Goal: Information Seeking & Learning: Learn about a topic

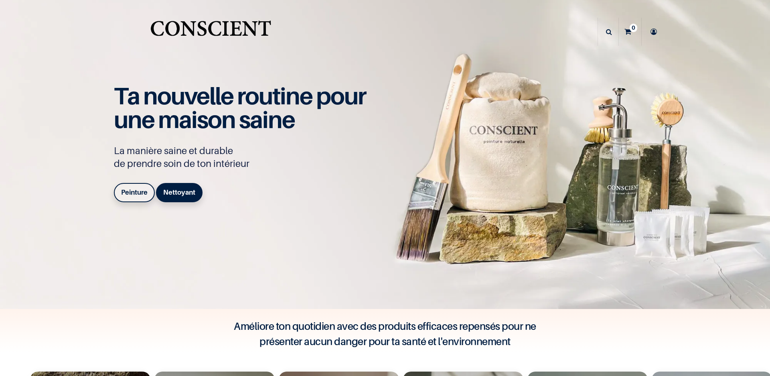
click at [133, 190] on b "Peinture" at bounding box center [134, 192] width 26 height 8
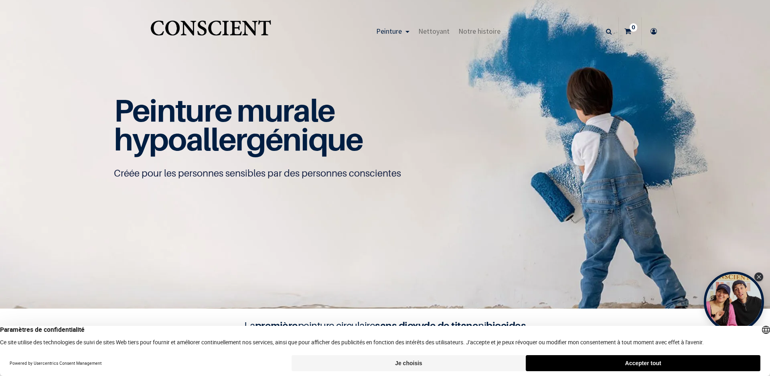
click at [648, 365] on button "Accepter tout" at bounding box center [643, 363] width 235 height 16
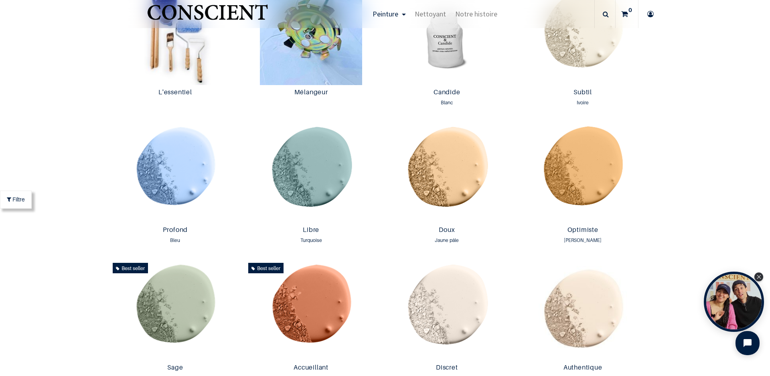
scroll to position [534, 0]
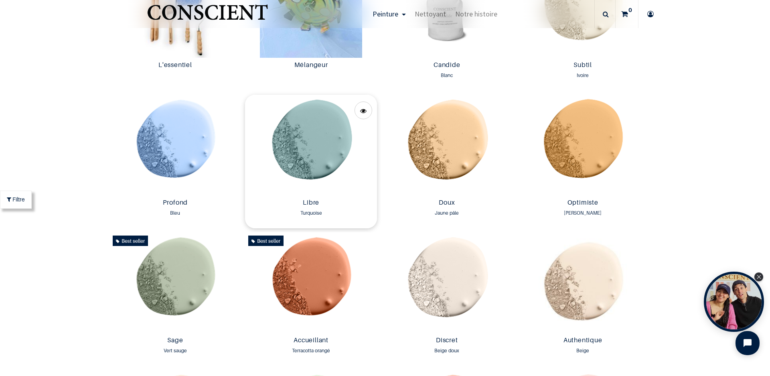
click at [330, 154] on img at bounding box center [311, 145] width 132 height 101
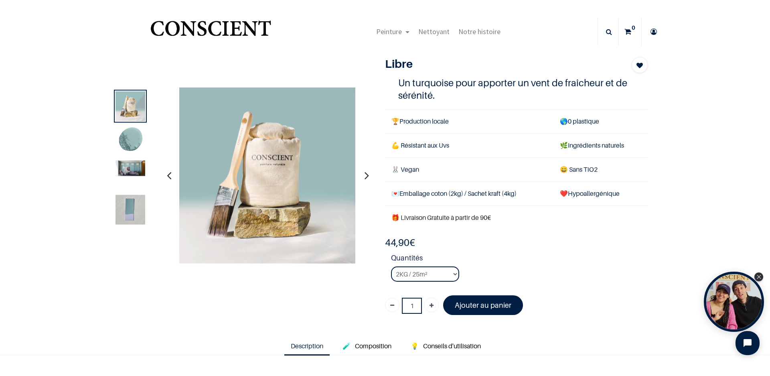
click at [134, 168] on img at bounding box center [130, 168] width 30 height 16
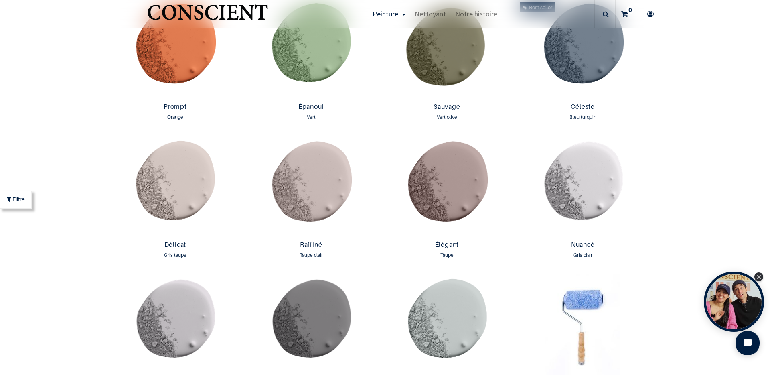
scroll to position [1195, 0]
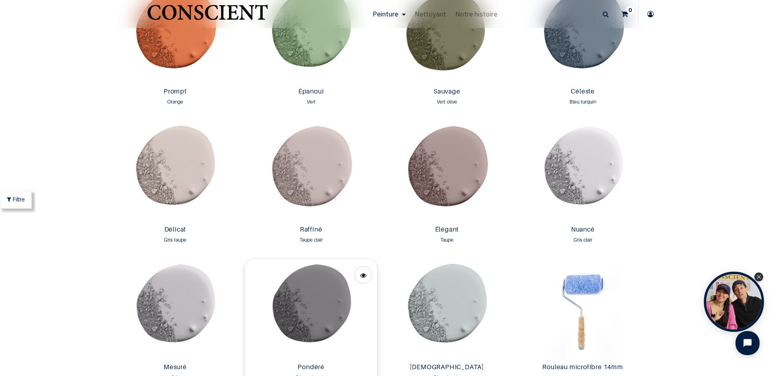
click at [324, 317] on img at bounding box center [311, 309] width 132 height 101
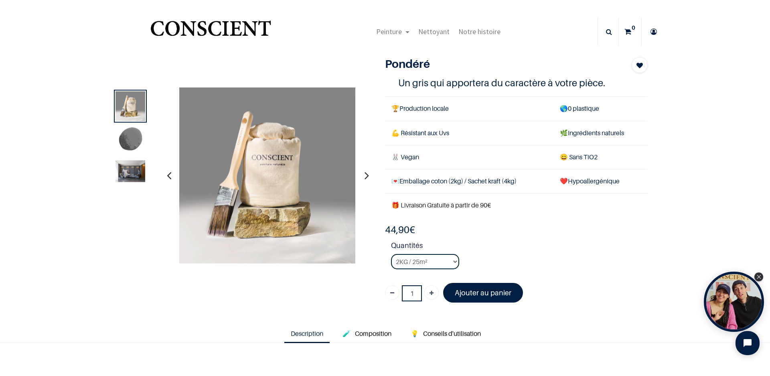
click at [131, 170] on img at bounding box center [130, 171] width 30 height 22
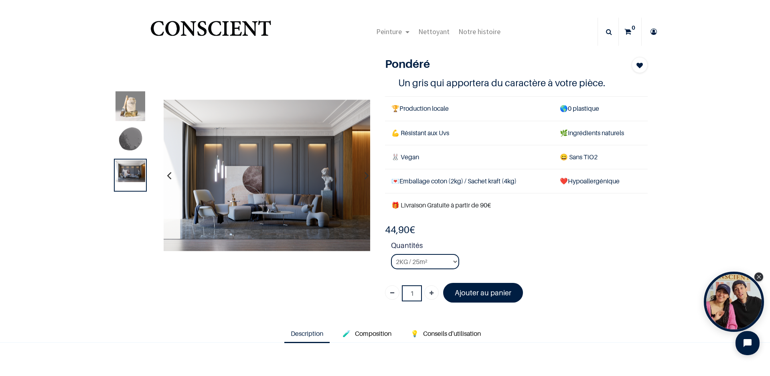
click at [290, 182] on img at bounding box center [267, 175] width 206 height 152
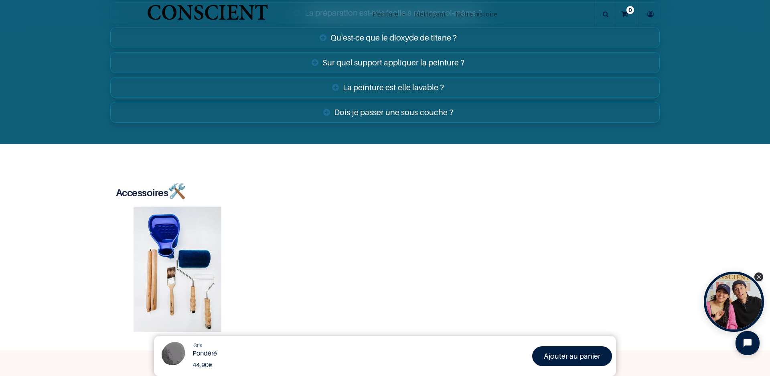
scroll to position [1510, 0]
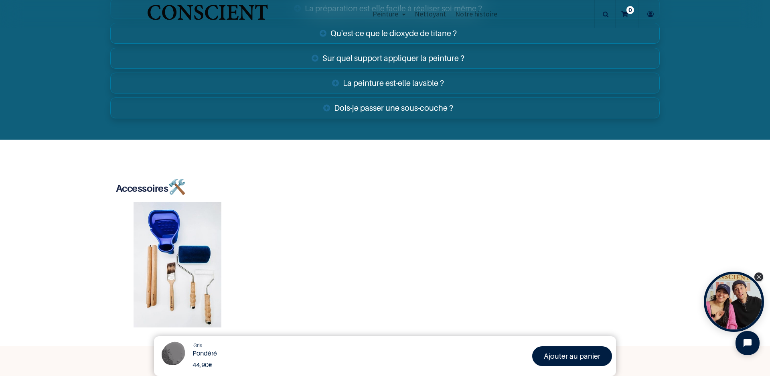
click at [391, 110] on link "Dois-je passer une sous-couche ?" at bounding box center [384, 107] width 549 height 21
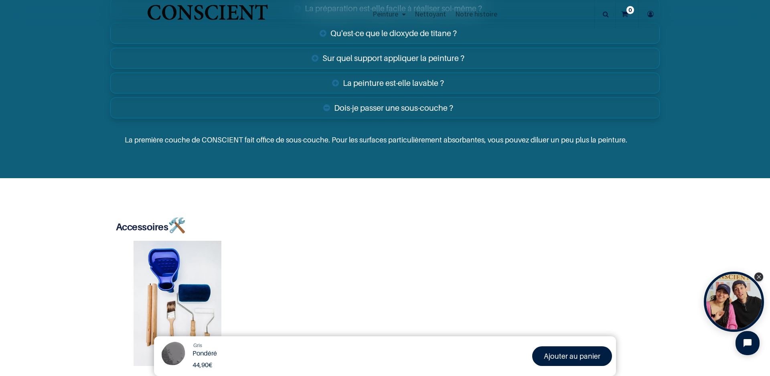
click at [391, 110] on link "Dois-je passer une sous-couche ?" at bounding box center [384, 107] width 549 height 21
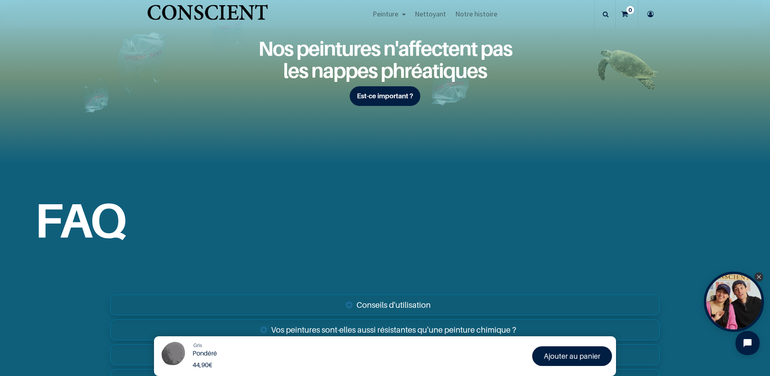
scroll to position [1083, 0]
